Goal: Navigation & Orientation: Find specific page/section

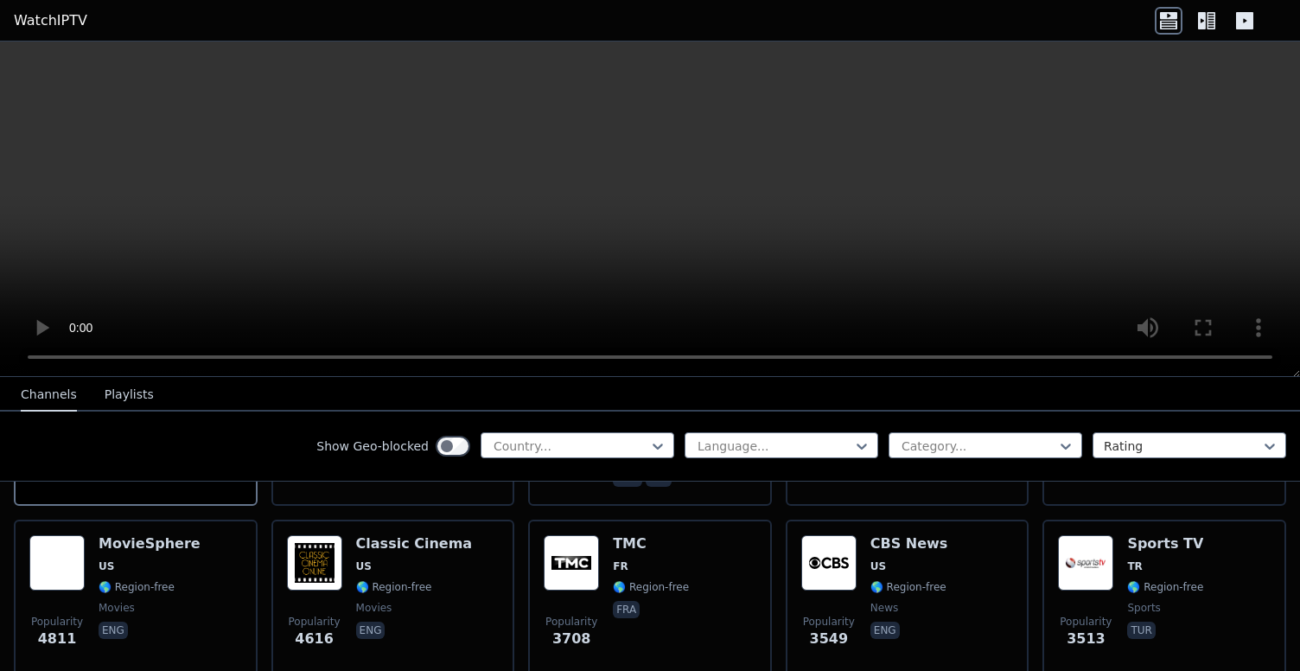
scroll to position [365, 0]
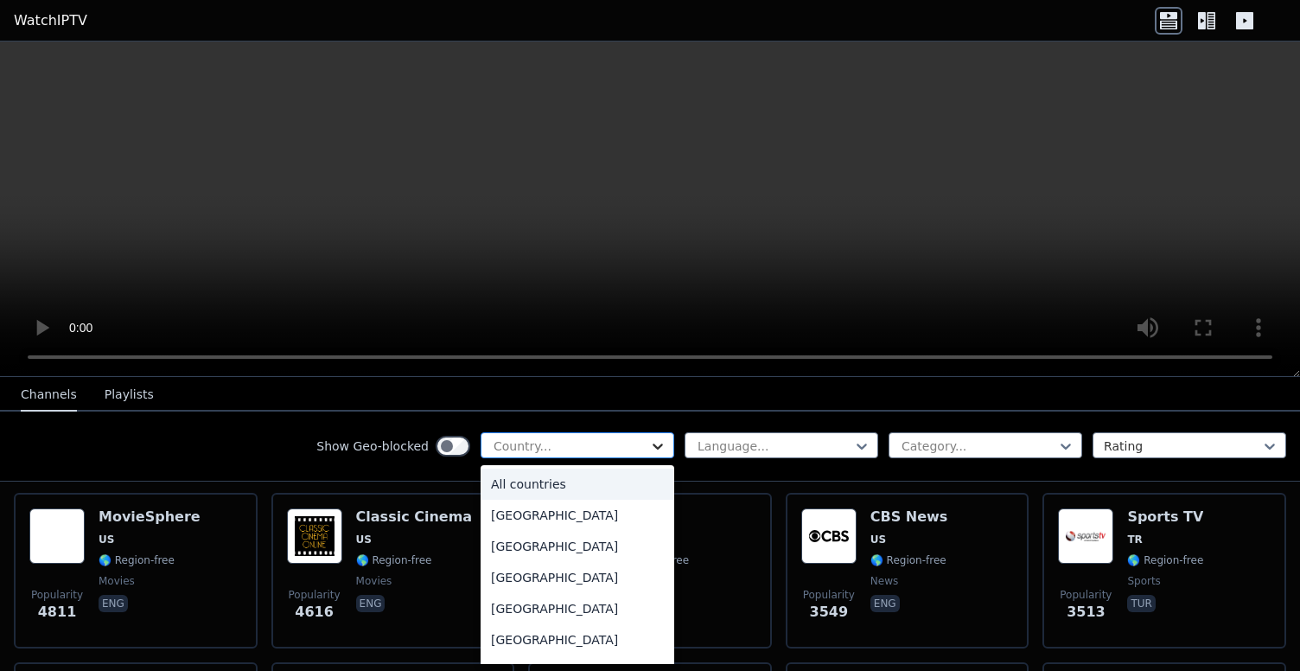
click at [651, 444] on icon at bounding box center [657, 445] width 17 height 17
type input "****"
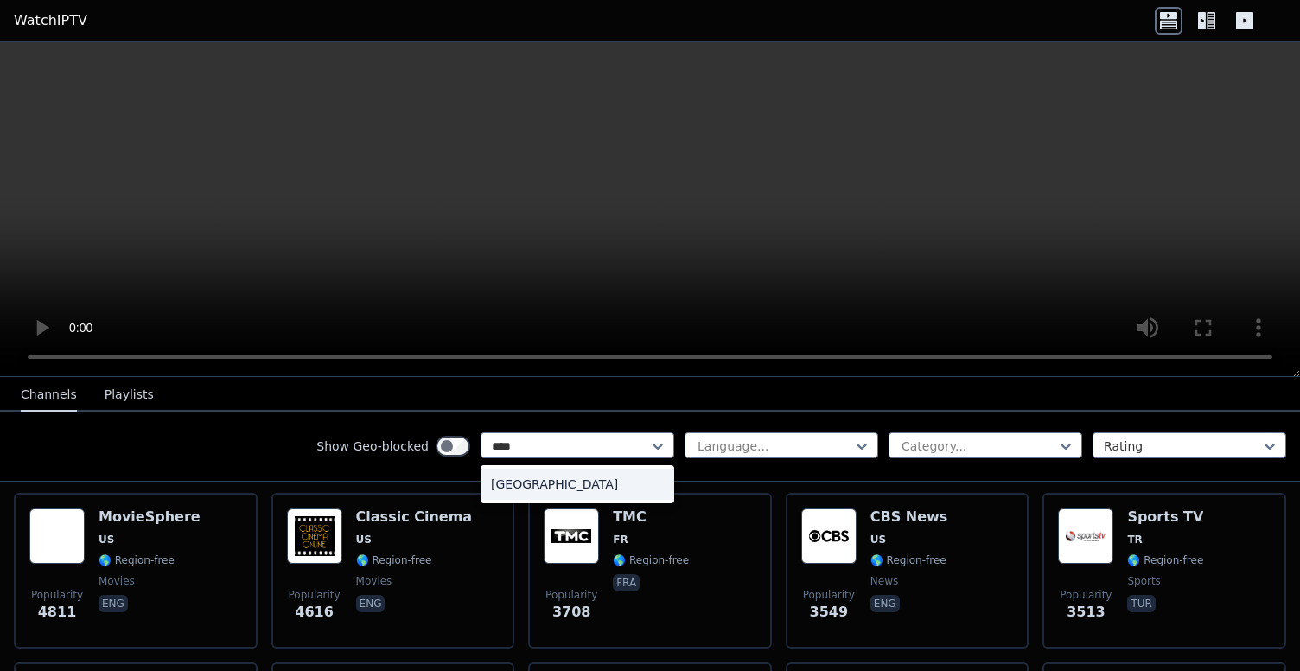
click at [622, 496] on div "[GEOGRAPHIC_DATA]" at bounding box center [578, 484] width 194 height 31
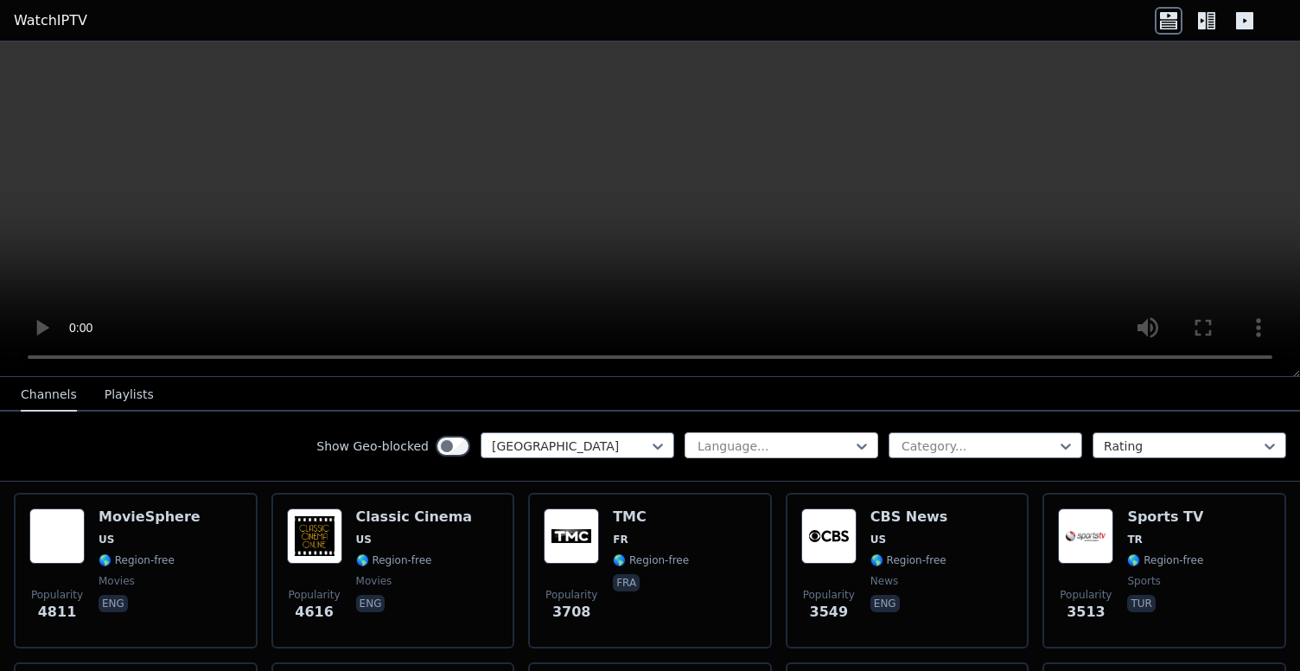
click at [838, 450] on div at bounding box center [774, 445] width 157 height 17
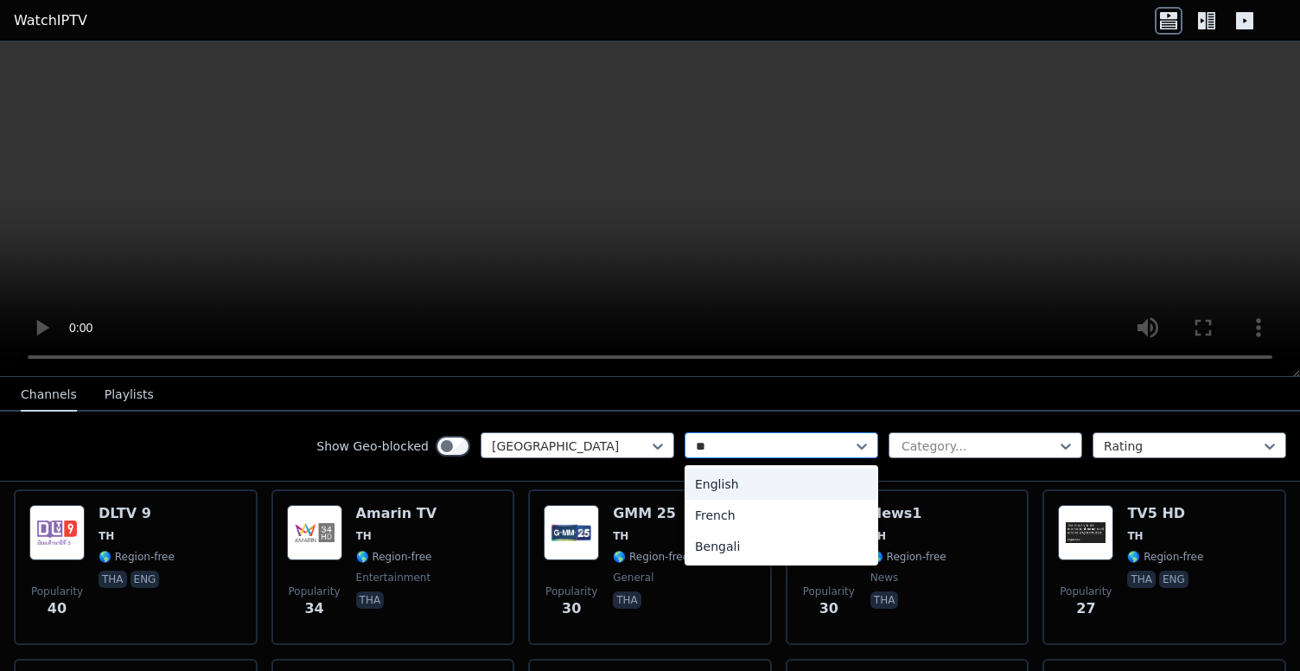
type input "***"
click at [817, 485] on div "English" at bounding box center [782, 484] width 194 height 31
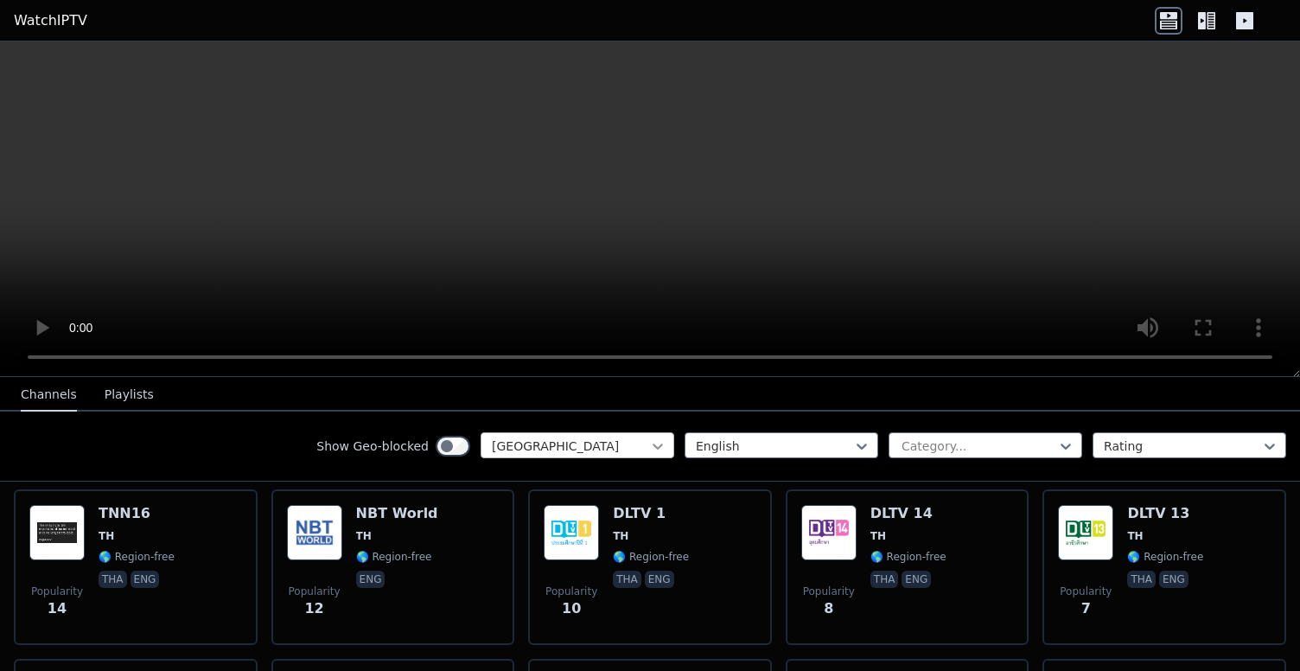
click at [652, 442] on icon at bounding box center [657, 445] width 17 height 17
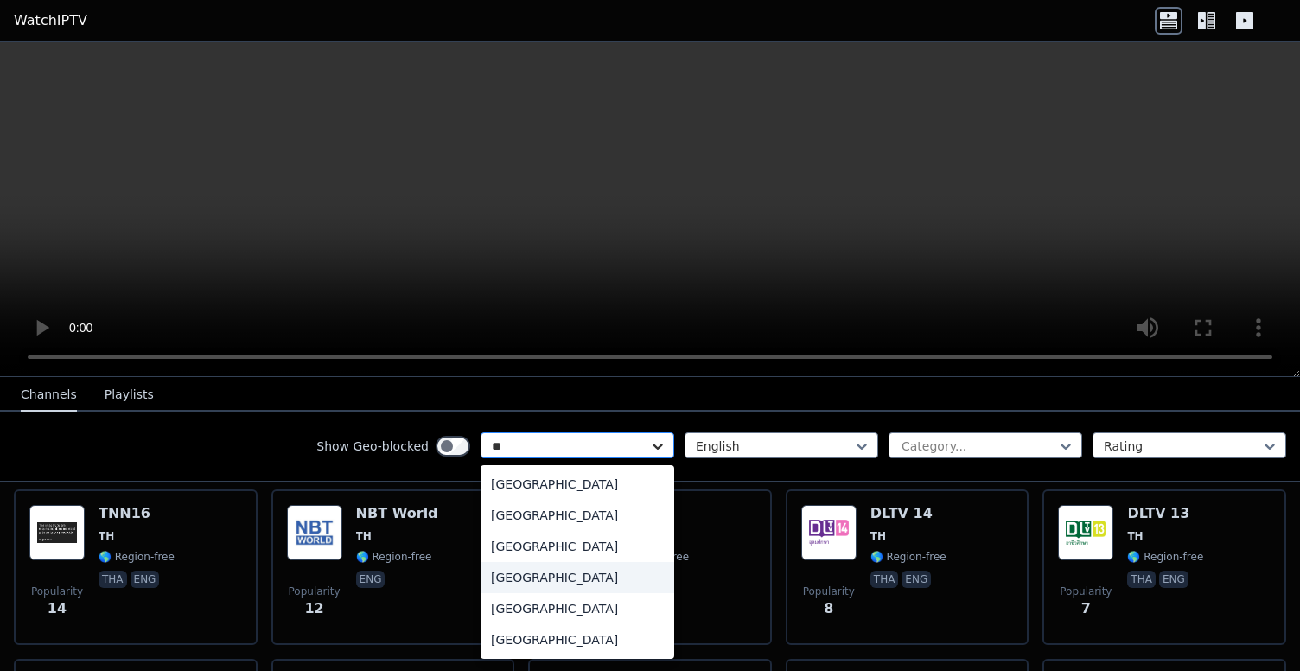
type input "*"
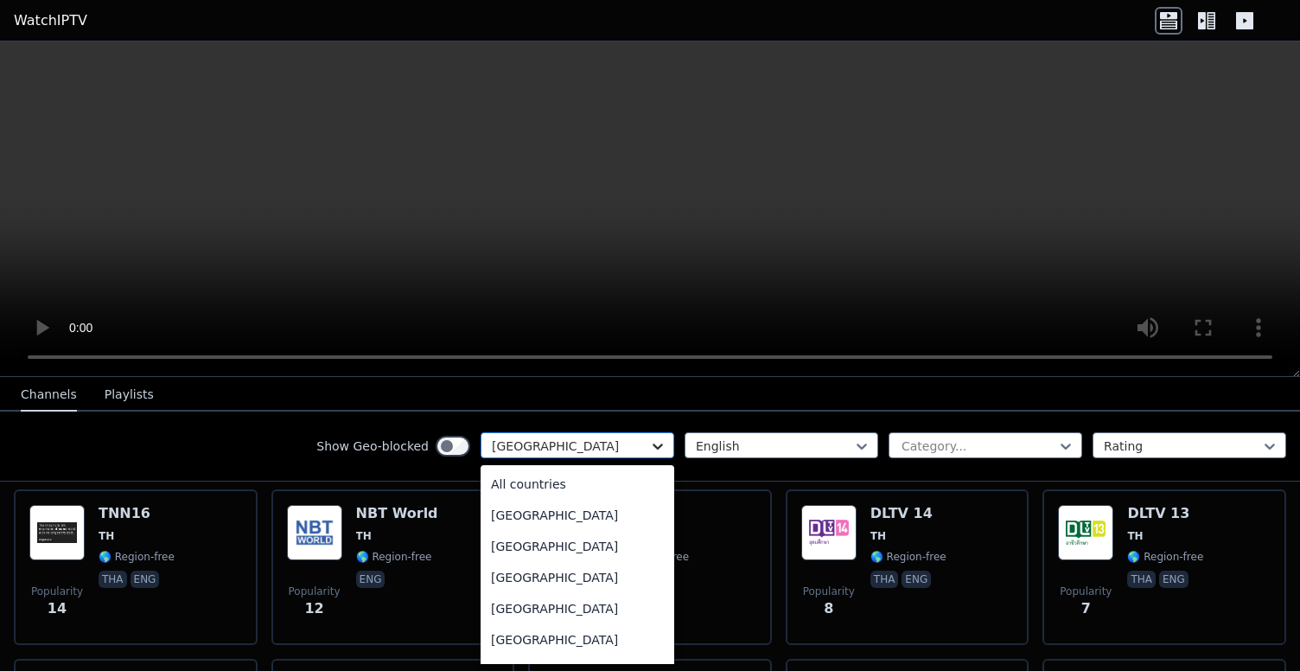
type input "*"
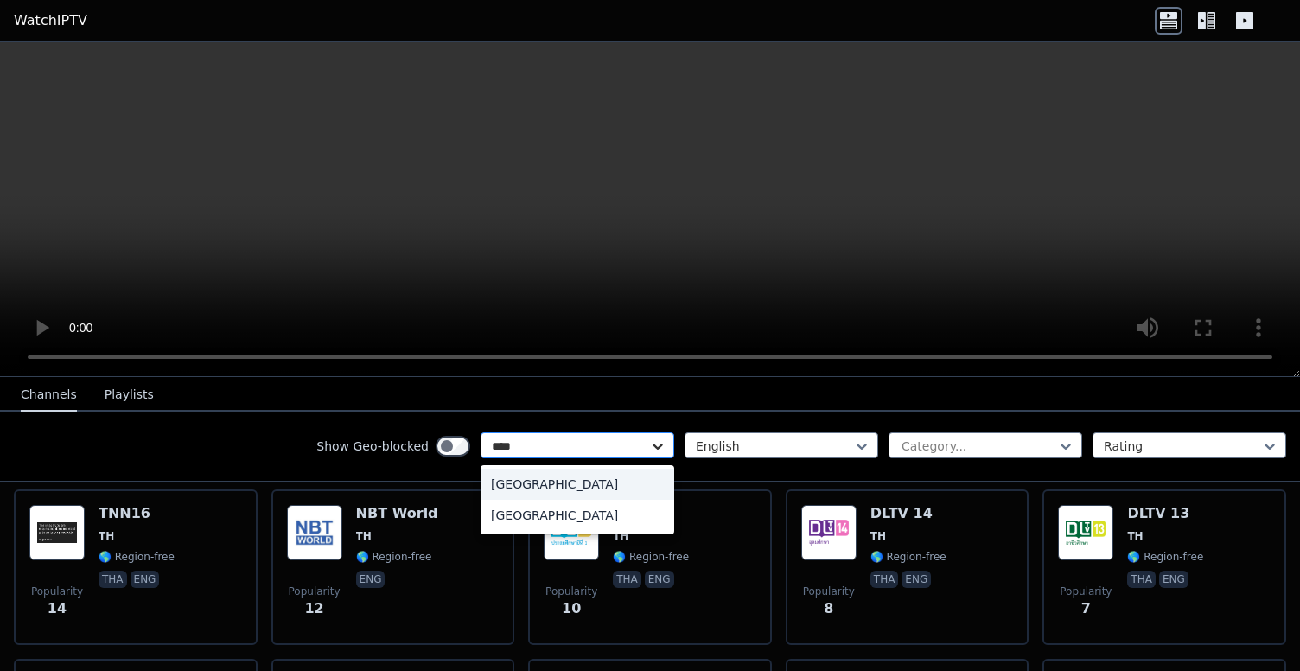
type input "*****"
click at [642, 484] on div "[GEOGRAPHIC_DATA]" at bounding box center [578, 484] width 194 height 31
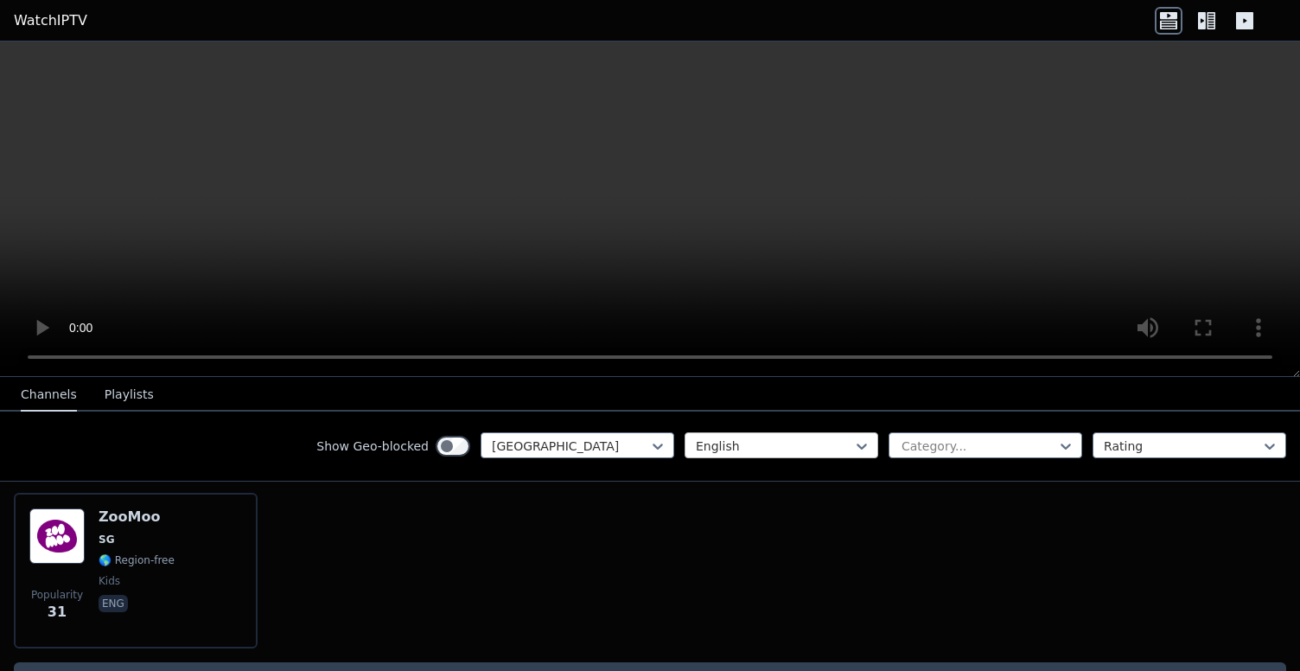
click at [872, 450] on div "English" at bounding box center [782, 445] width 194 height 26
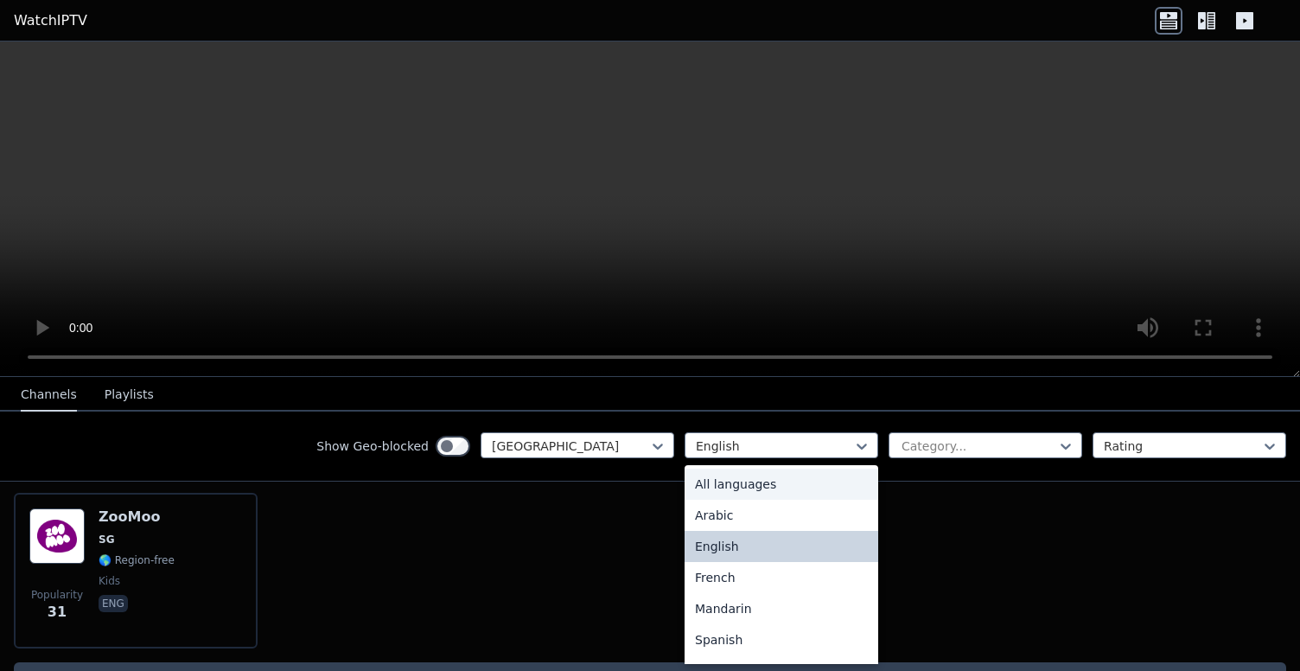
click at [832, 473] on div "All languages" at bounding box center [782, 484] width 194 height 31
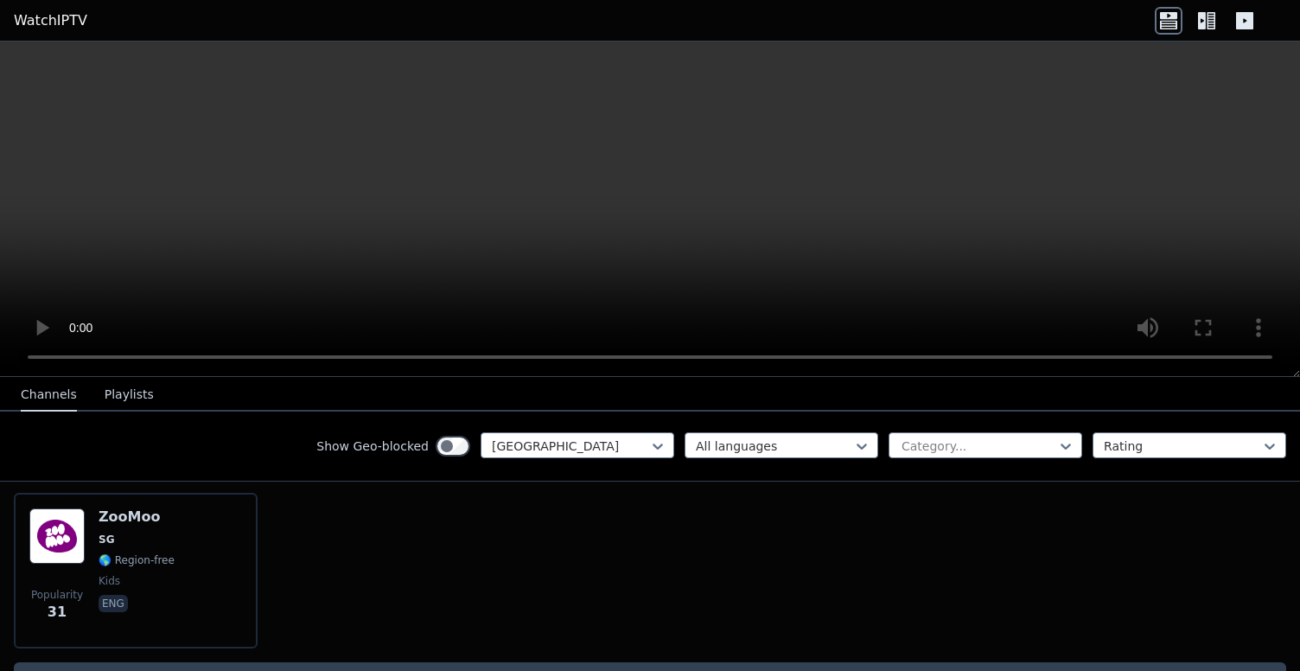
scroll to position [415, 0]
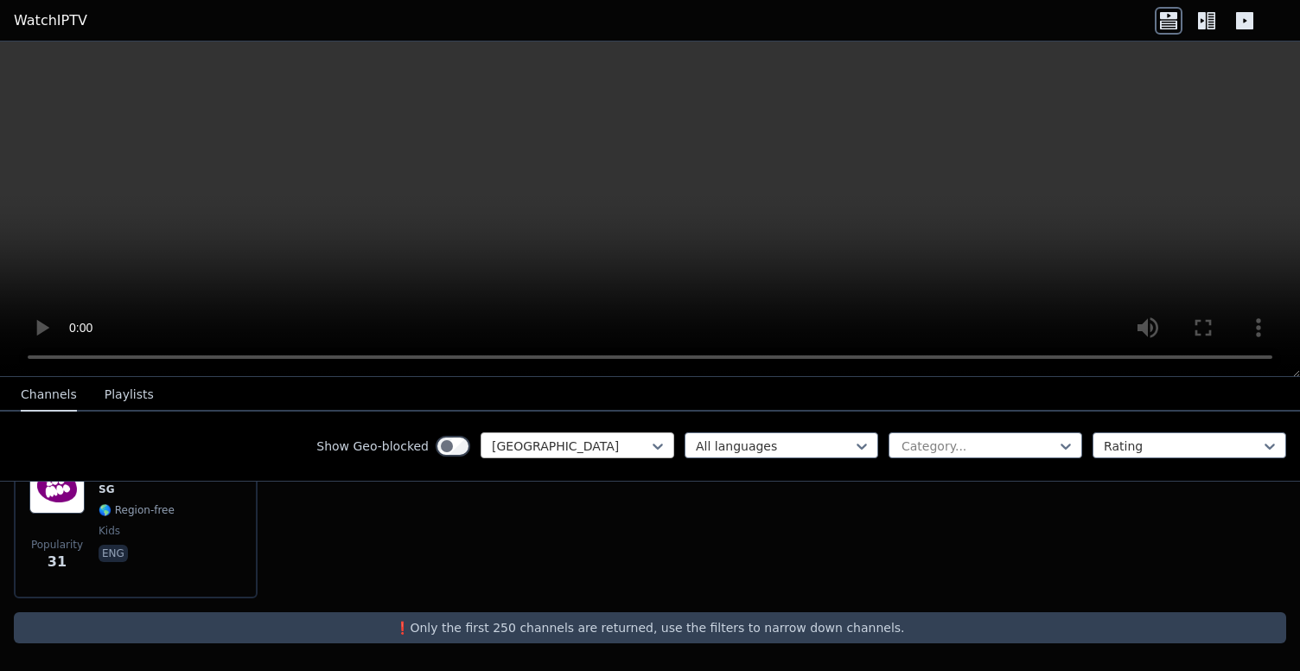
click at [608, 448] on div at bounding box center [570, 445] width 157 height 17
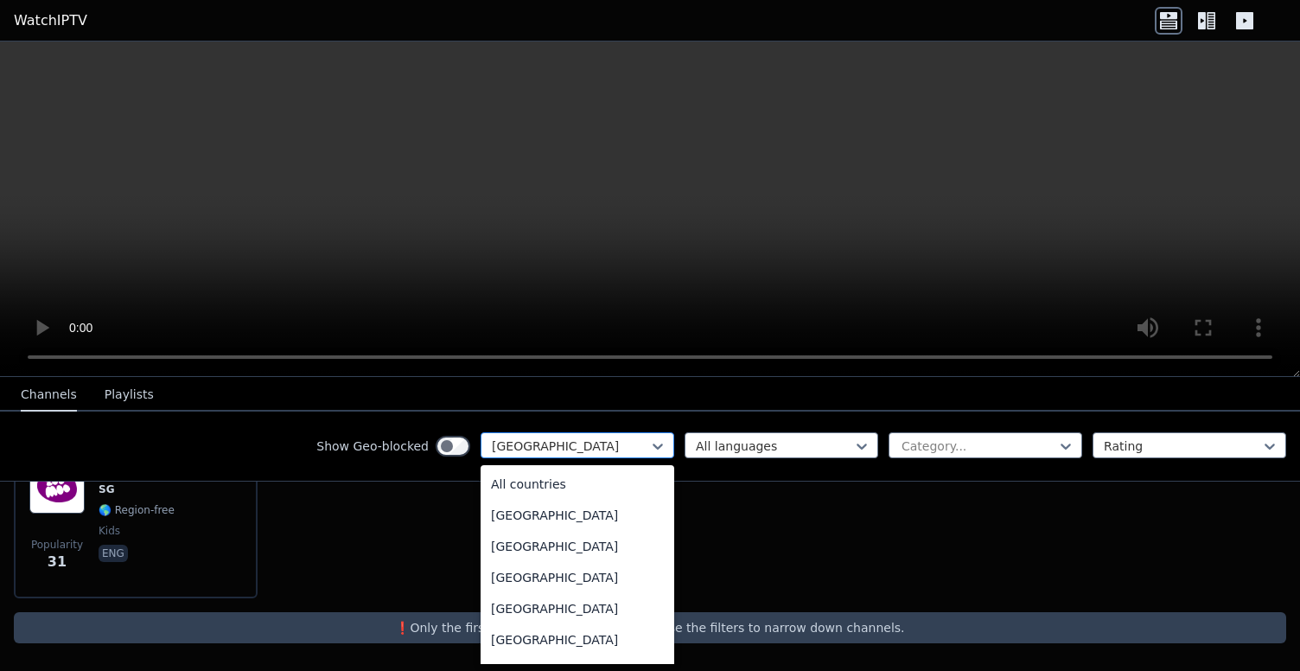
scroll to position [5001, 0]
click at [583, 450] on div at bounding box center [570, 445] width 157 height 17
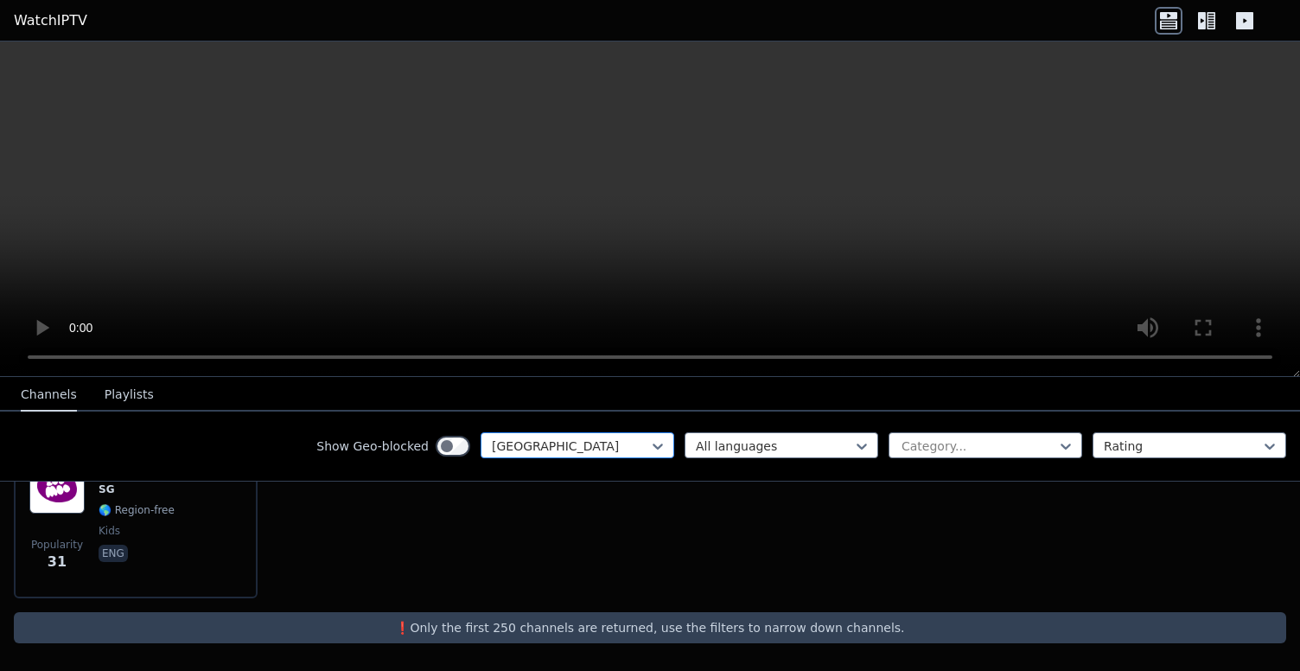
click at [583, 450] on div at bounding box center [570, 445] width 157 height 17
click at [68, 26] on link "WatchIPTV" at bounding box center [50, 20] width 73 height 21
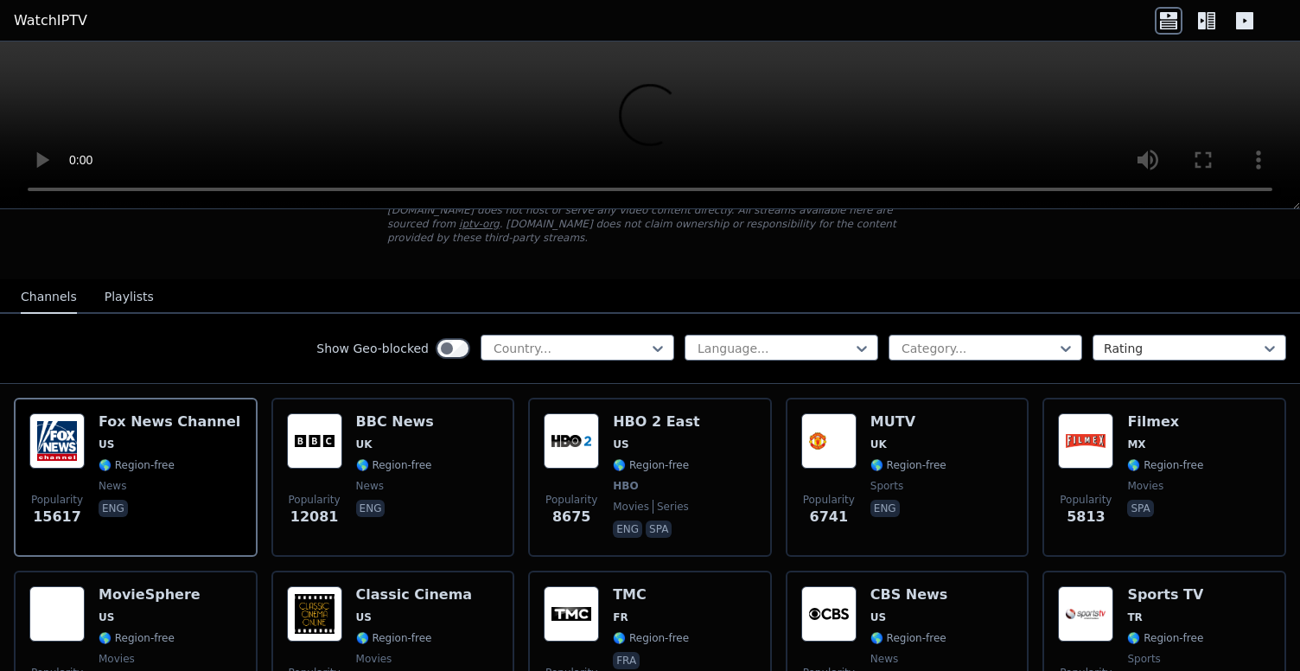
scroll to position [125, 0]
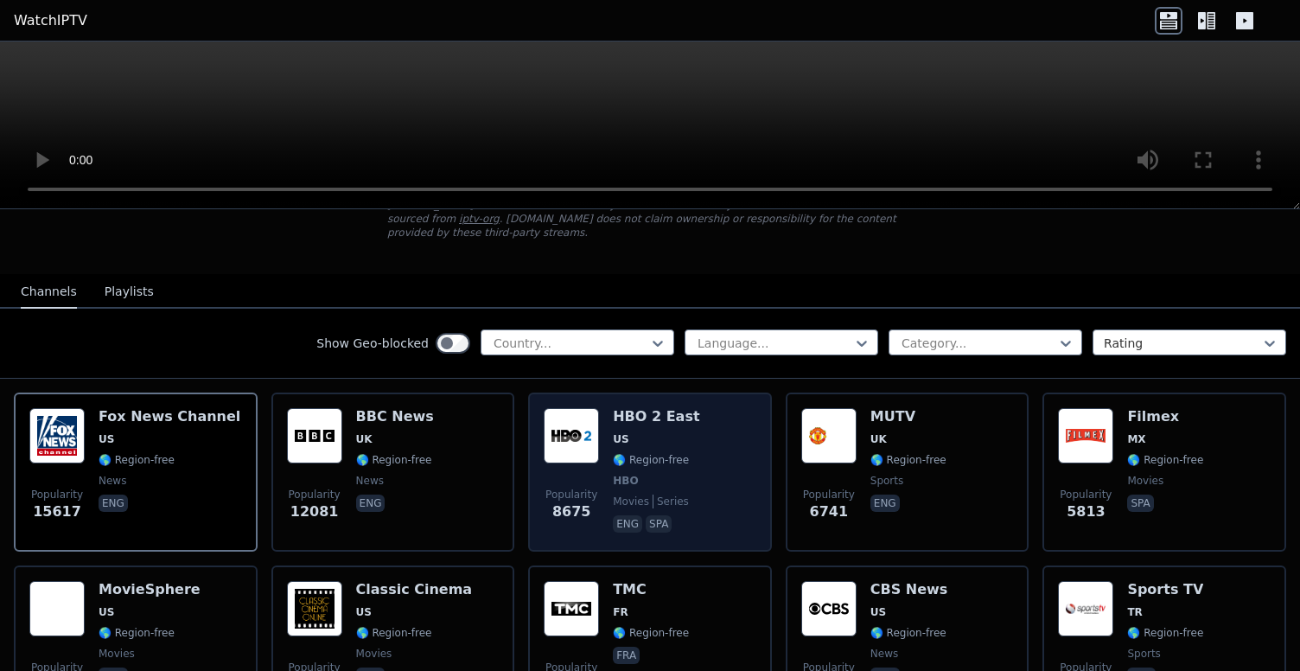
click at [570, 416] on img at bounding box center [571, 435] width 55 height 55
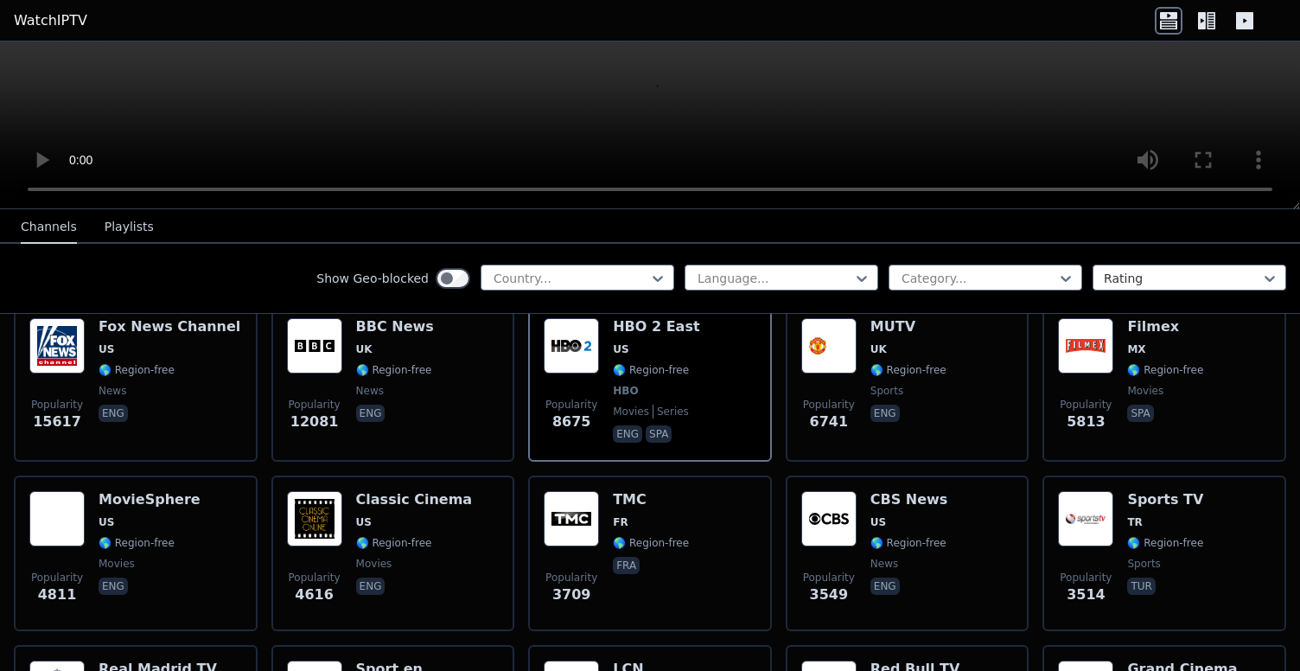
scroll to position [216, 0]
